Goal: Information Seeking & Learning: Compare options

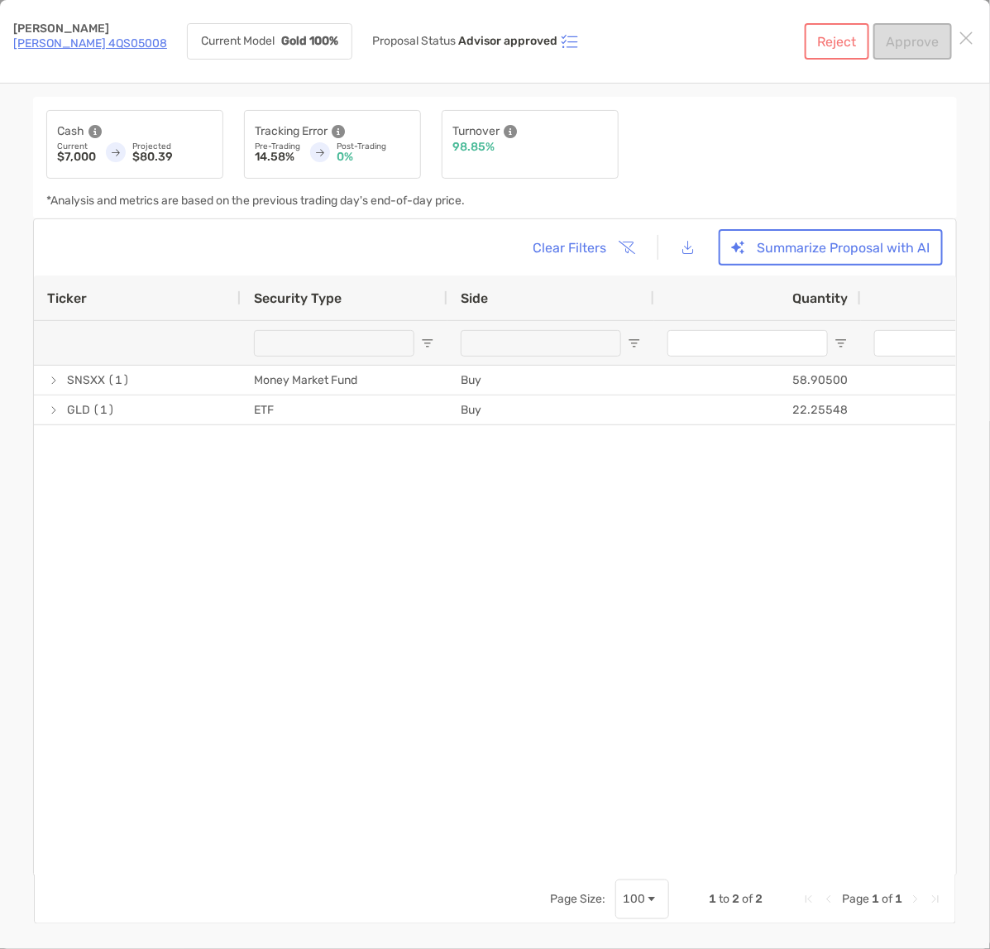
click at [43, 42] on link "[PERSON_NAME] 4QS05008" at bounding box center [90, 43] width 154 height 14
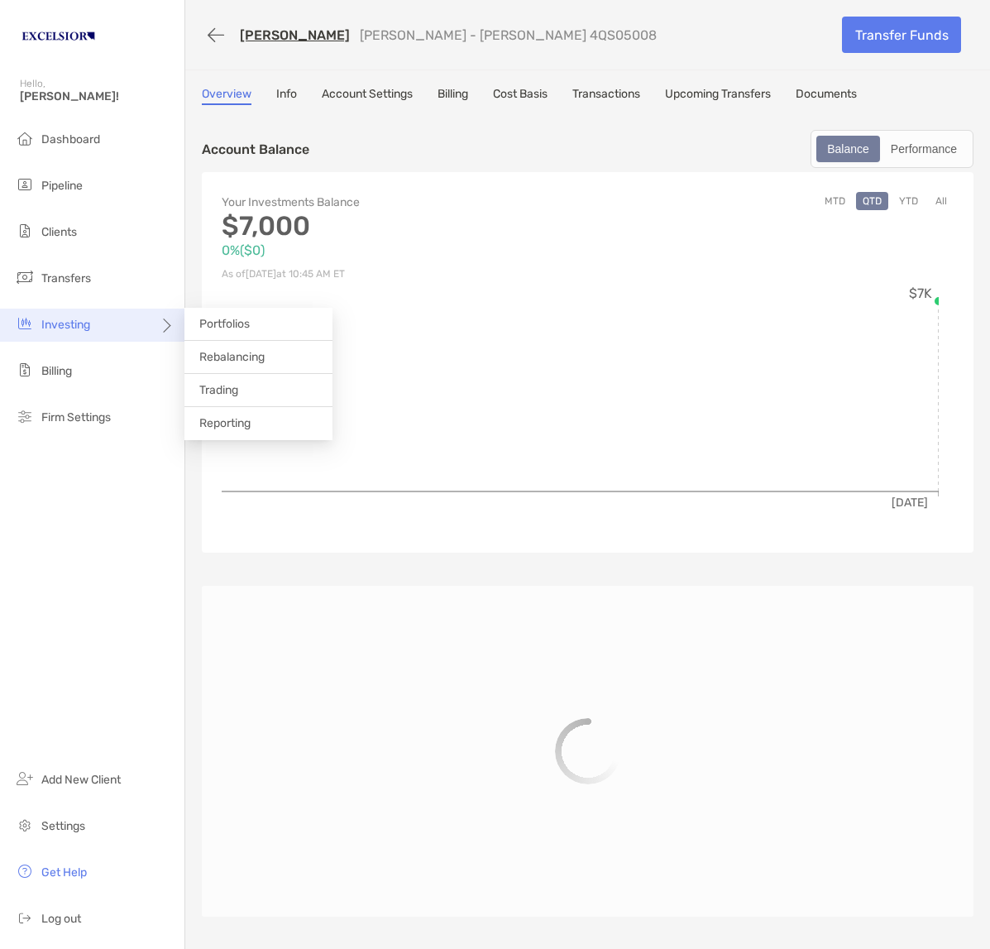
click at [83, 323] on span "Investing" at bounding box center [65, 325] width 49 height 14
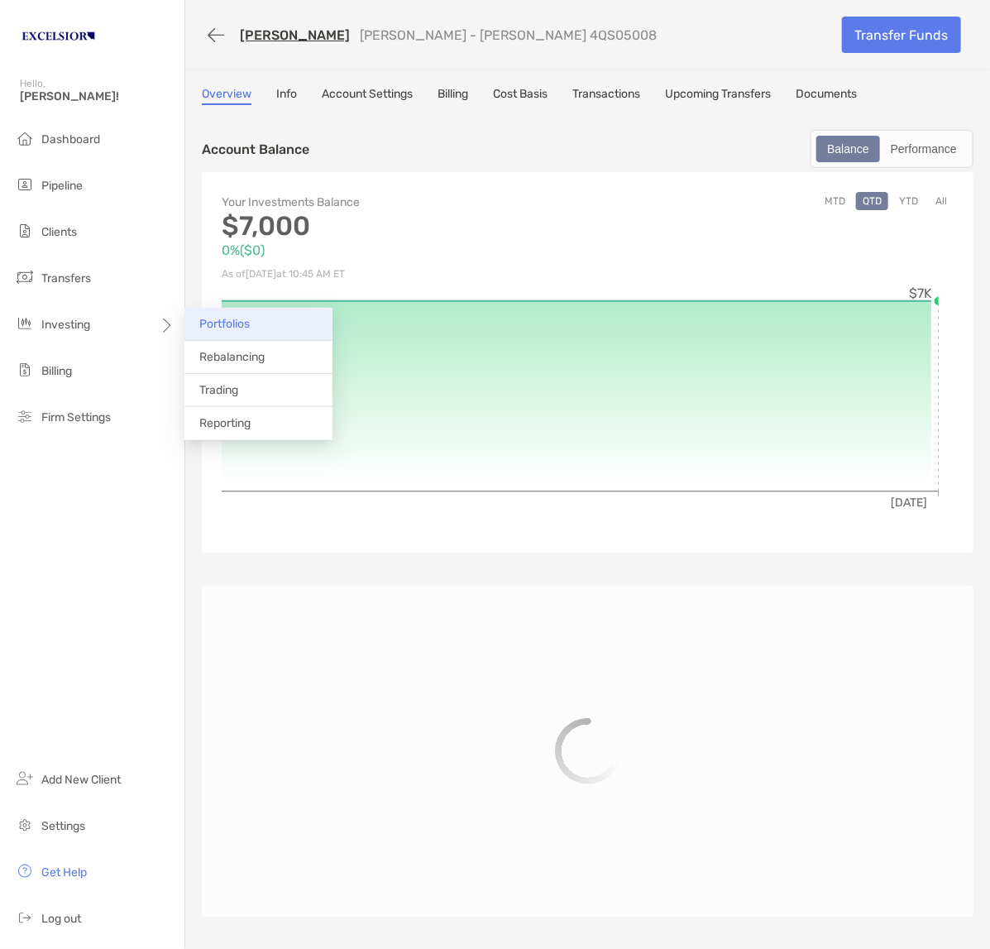
click at [237, 317] on span "Portfolios" at bounding box center [224, 324] width 50 height 14
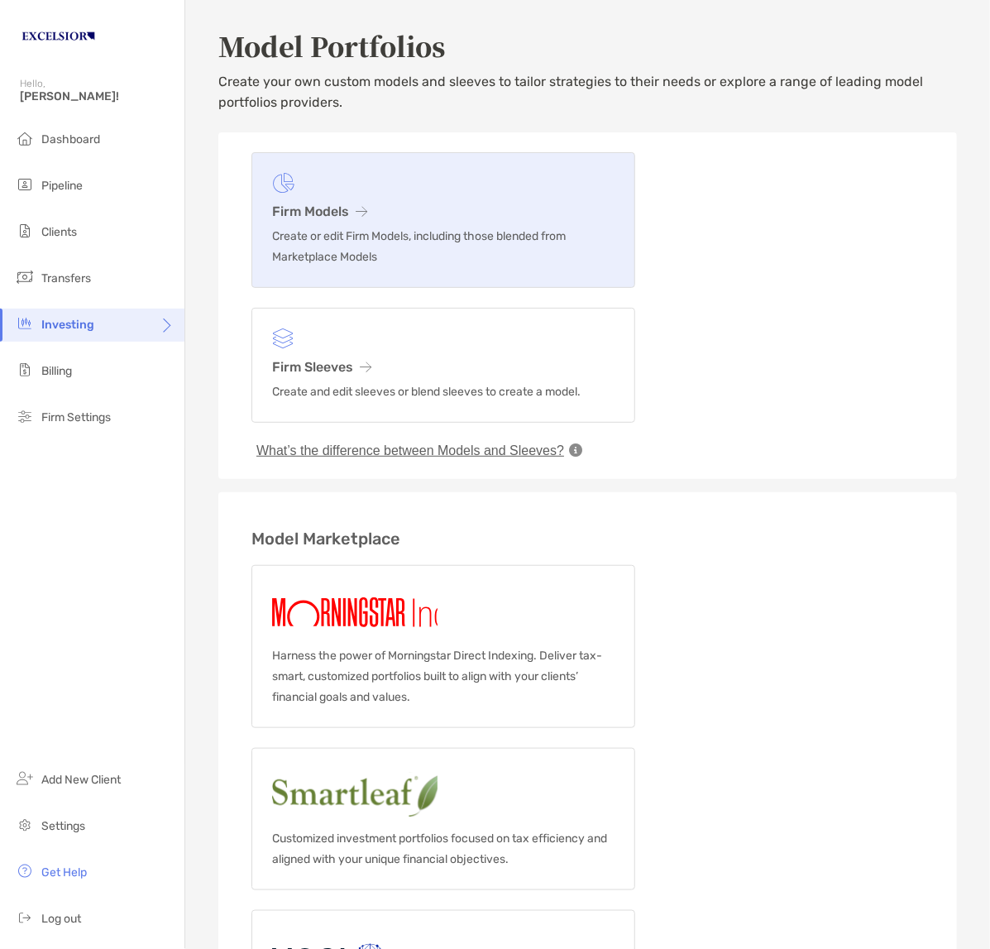
click at [287, 207] on h3 "Firm Models" at bounding box center [443, 211] width 342 height 16
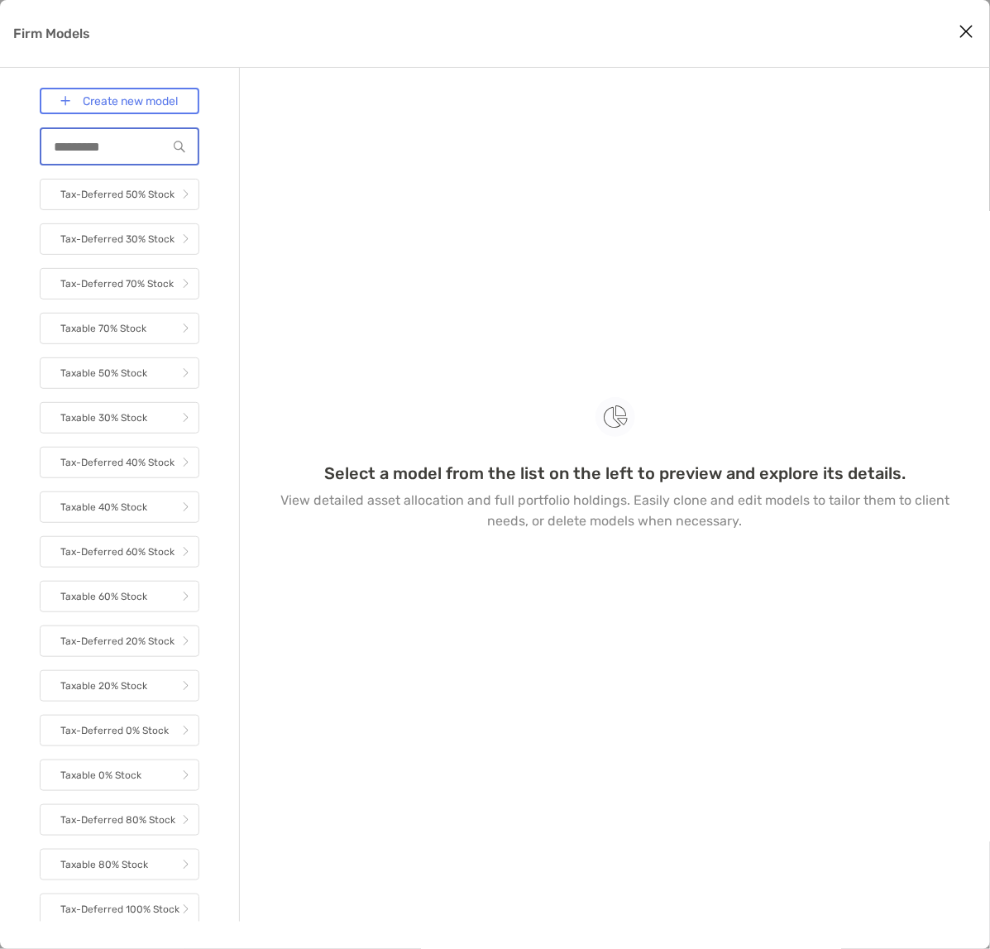
click at [117, 140] on input "Firm Models" at bounding box center [104, 147] width 126 height 14
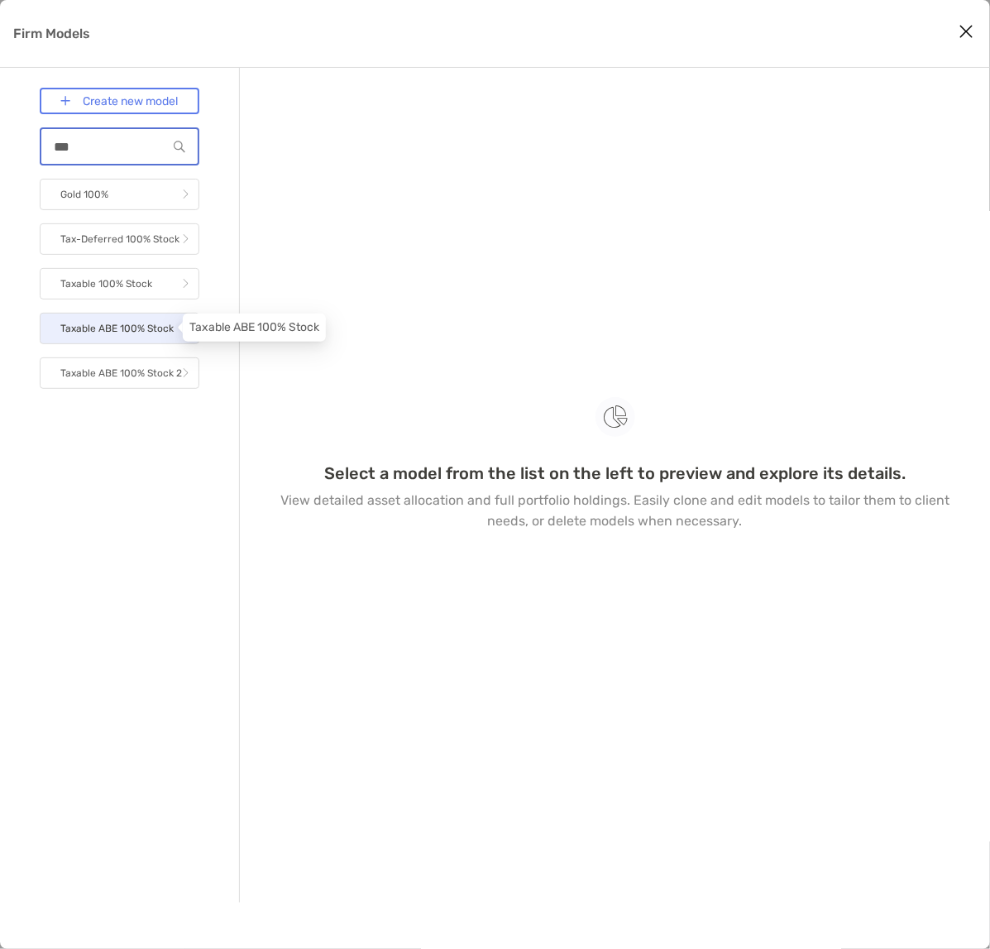
type input "***"
click at [136, 328] on p "Taxable ABE 100% Stock" at bounding box center [116, 328] width 113 height 21
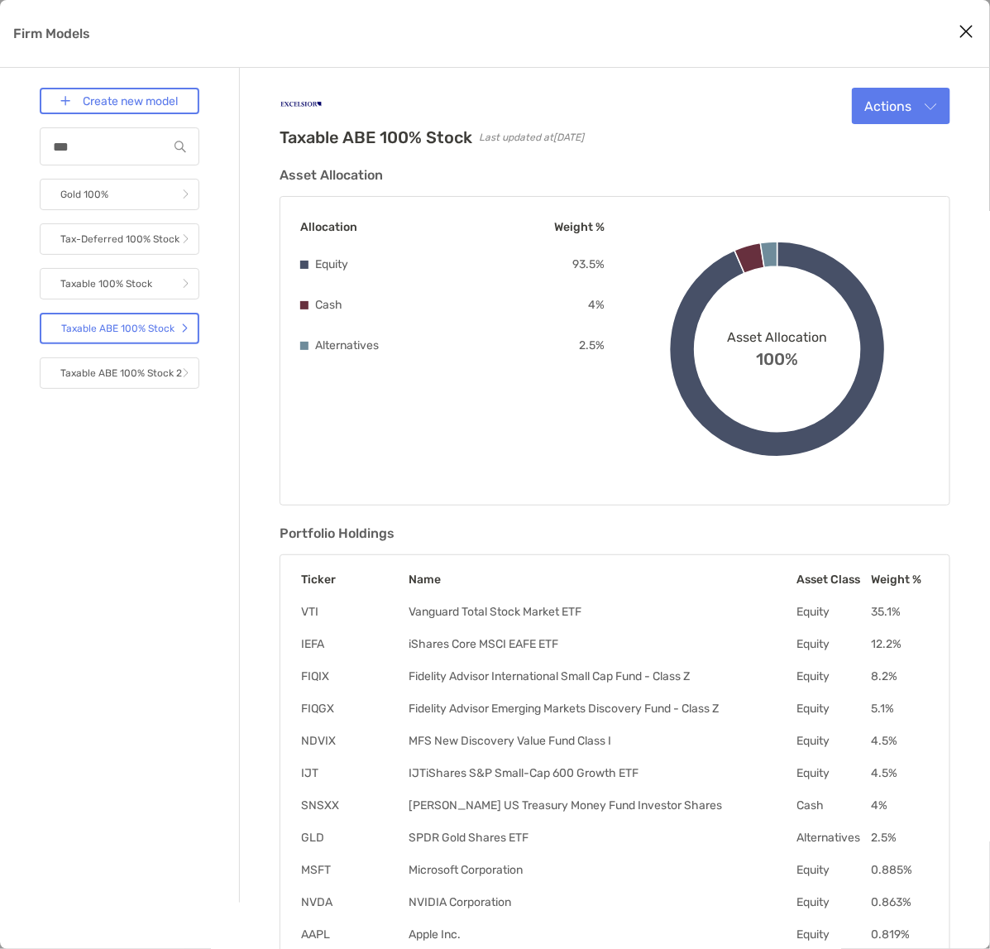
scroll to position [89, 0]
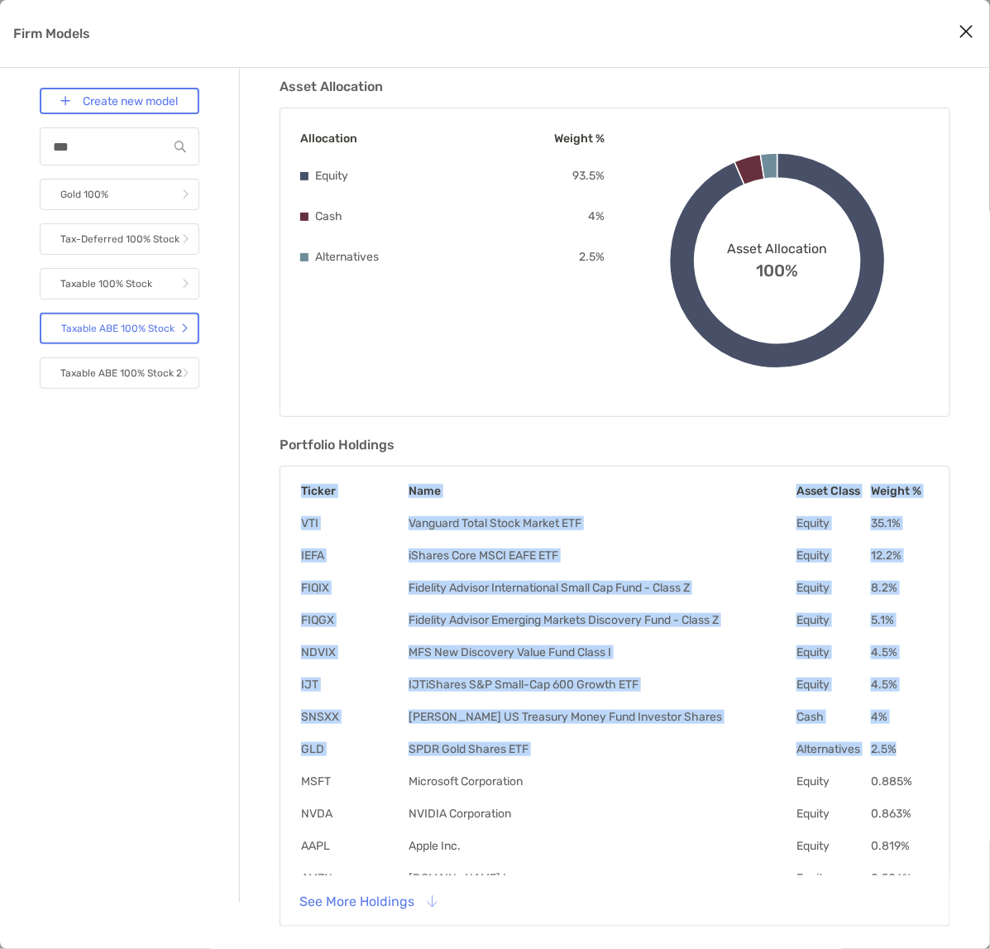
drag, startPoint x: 284, startPoint y: 514, endPoint x: 907, endPoint y: 750, distance: 666.2
click at [907, 750] on div "Ticker Name Asset Class Weight % VTI Vanguard Total Stock Market ETF Equity 35.…" at bounding box center [615, 673] width 671 height 414
copy table "Ticker Name Asset Class Weight % VTI Vanguard Total Stock Market ETF Equity 35.…"
click at [126, 373] on p "Taxable ABE 100% Stock 2" at bounding box center [121, 373] width 122 height 21
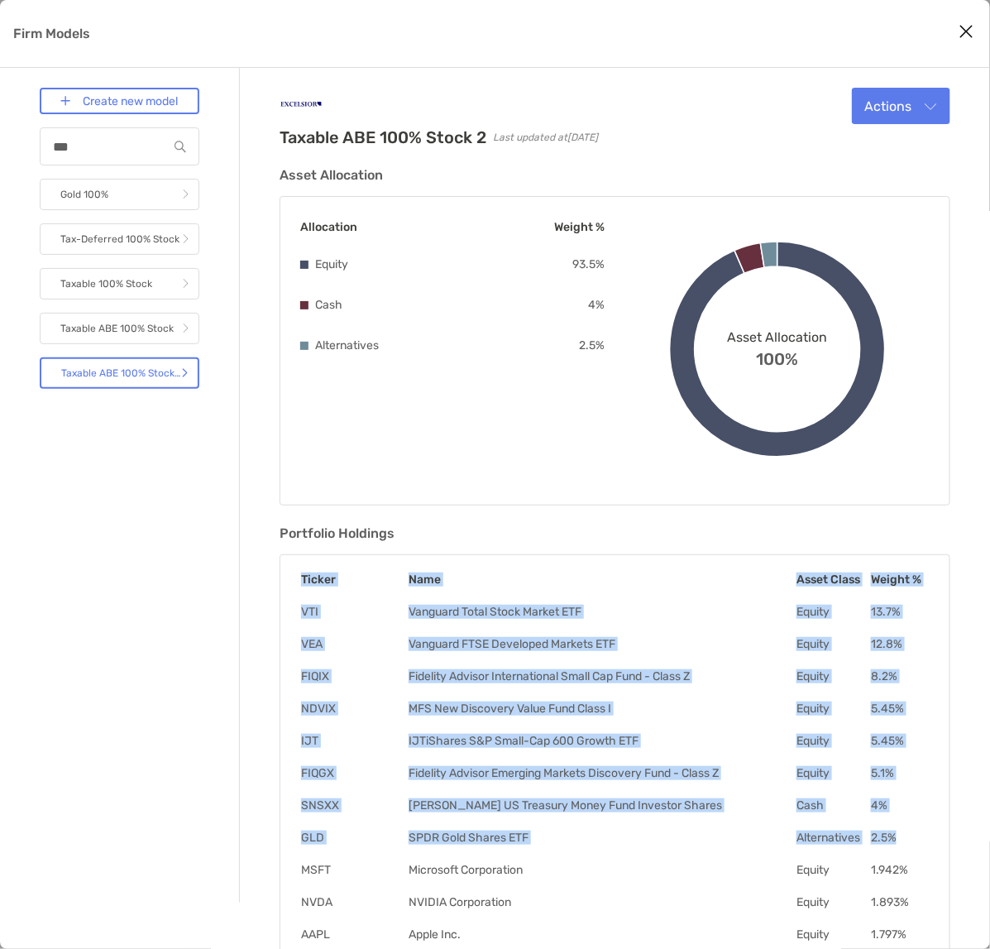
drag, startPoint x: 291, startPoint y: 579, endPoint x: 900, endPoint y: 845, distance: 664.5
click at [900, 845] on div "Ticker Name Asset Class Weight % VTI Vanguard Total Stock Market ETF Equity 13.…" at bounding box center [615, 761] width 671 height 414
copy table "Ticker Name Asset Class Weight % VTI Vanguard Total Stock Market ETF Equity 13.…"
